Goal: Information Seeking & Learning: Find specific page/section

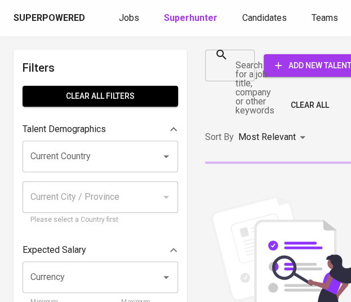
click at [233, 74] on input "Search for a job title, company or other keywords" at bounding box center [221, 65] width 23 height 21
paste input "PT. Good Sale Tech"
type input "PT. Good Sale Tech"
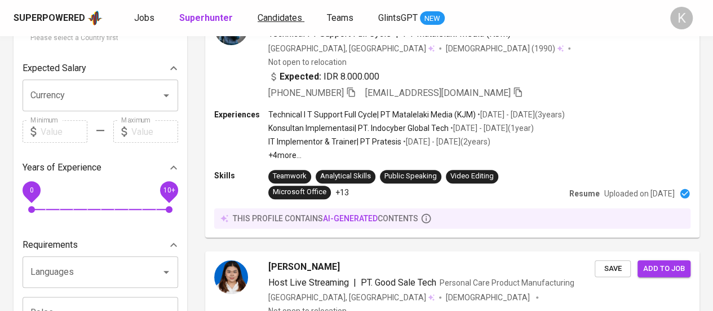
scroll to position [149, 0]
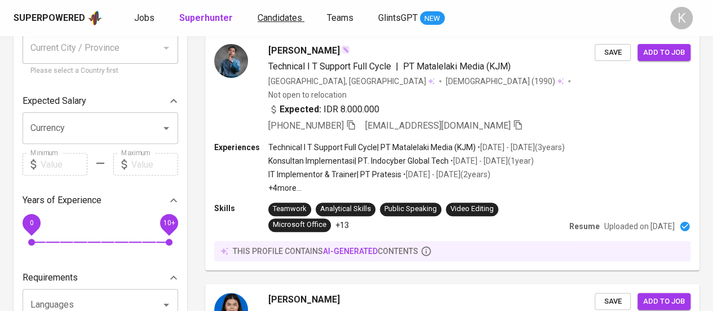
click at [290, 15] on span "Candidates" at bounding box center [280, 17] width 45 height 11
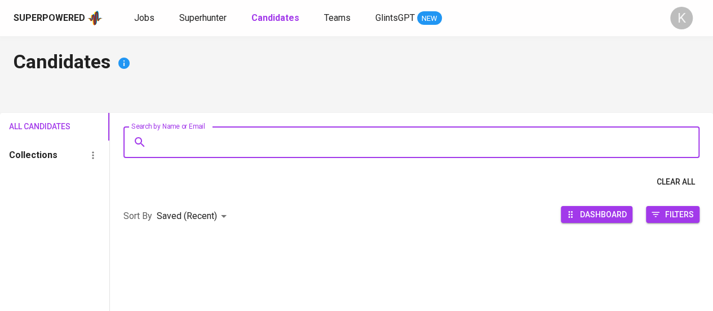
click at [265, 144] on input "Search by Name or Email" at bounding box center [414, 141] width 526 height 21
paste input "PT. Good Sale Tech"
type input "PT. Good Sale Tech"
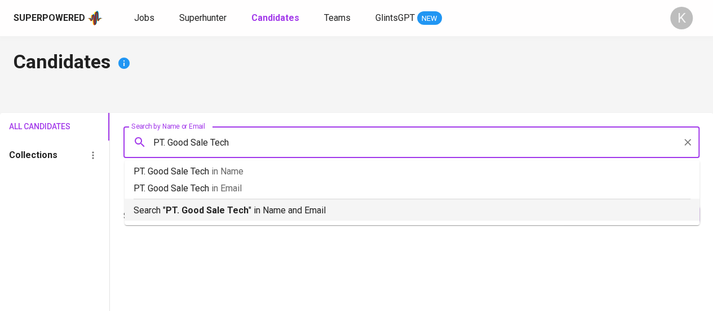
click at [258, 209] on p "Search " PT. Good Sale Tech " in Name and Email" at bounding box center [412, 210] width 557 height 14
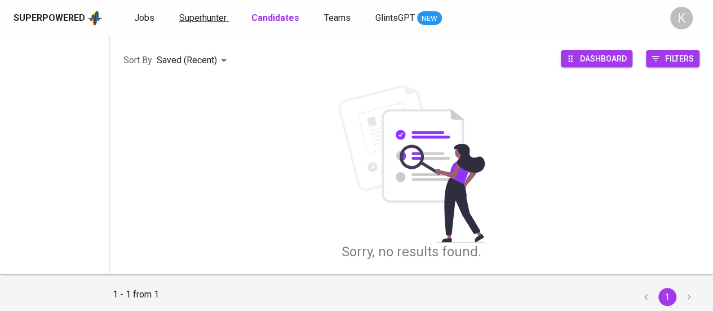
scroll to position [179, 0]
click at [208, 16] on span "Superhunter" at bounding box center [202, 17] width 47 height 11
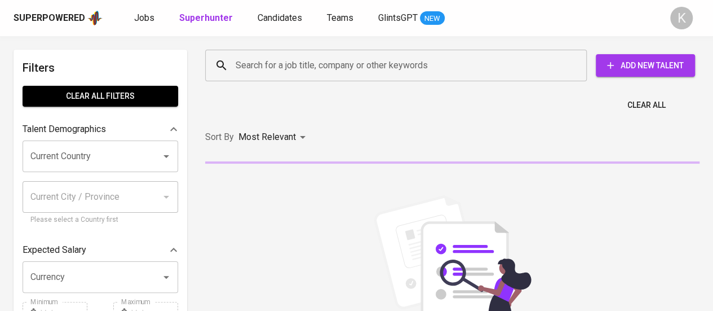
click at [268, 78] on div "Search for a job title, company or other keywords" at bounding box center [396, 66] width 382 height 32
paste input "PT. Good Sale Tech"
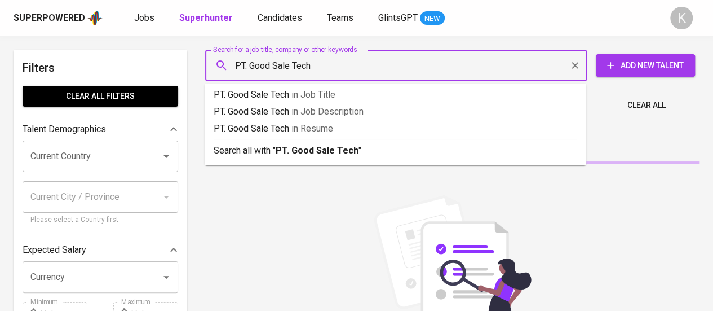
drag, startPoint x: 255, startPoint y: 67, endPoint x: 220, endPoint y: 61, distance: 35.4
click at [220, 61] on div "PT. Good Sale Tech Search for a job title, company or other keywords" at bounding box center [396, 66] width 382 height 32
type input "Good Sale Tech"
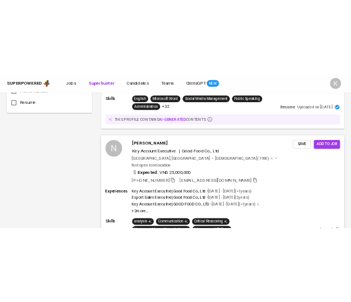
scroll to position [902, 0]
